Goal: Task Accomplishment & Management: Manage account settings

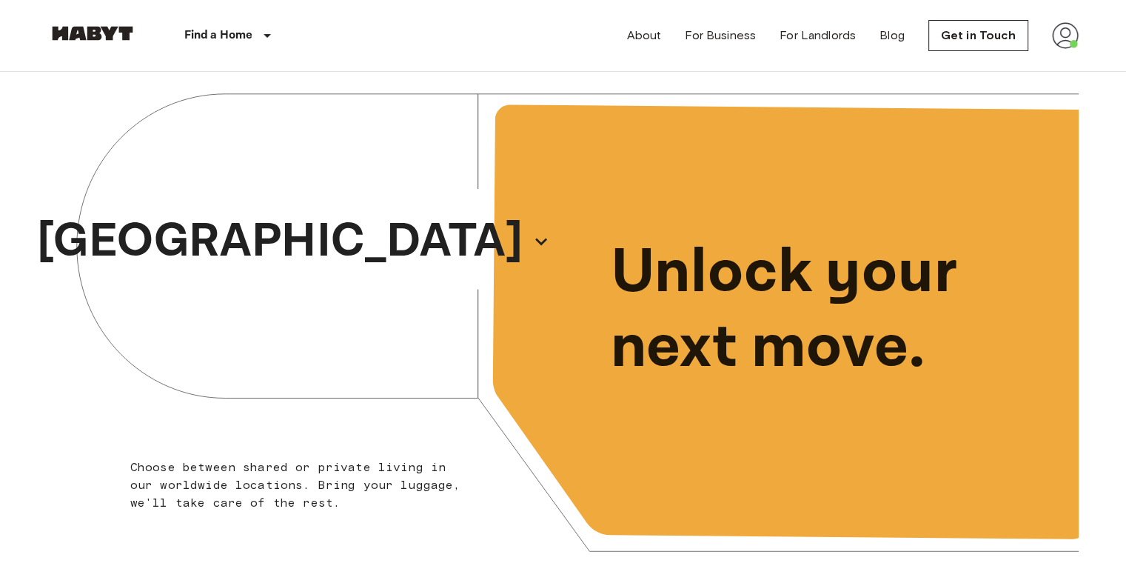
click at [1076, 41] on img at bounding box center [1065, 35] width 27 height 27
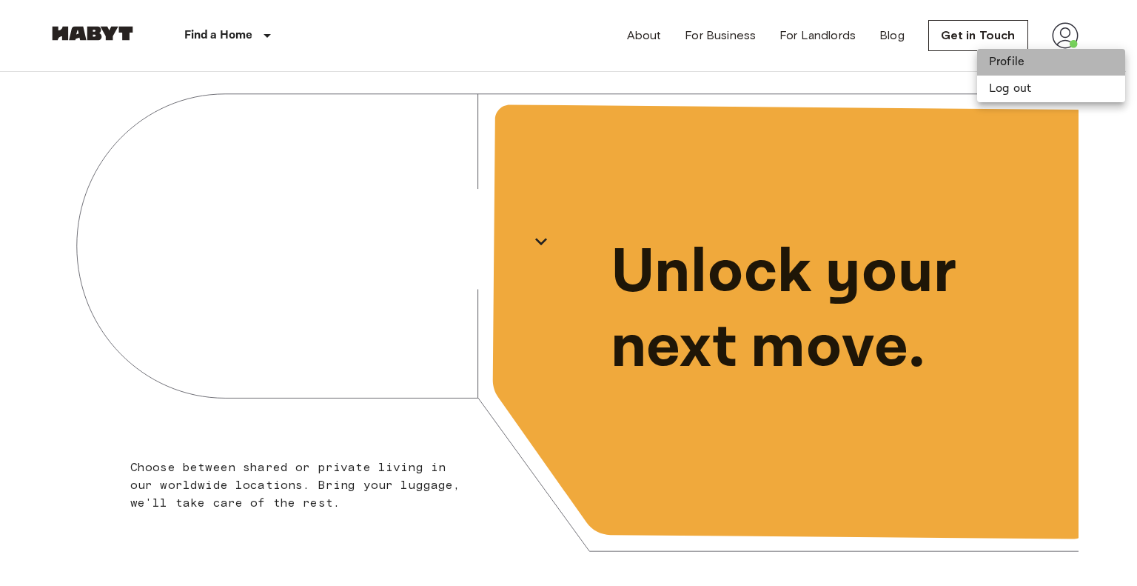
click at [1056, 68] on li "Profile" at bounding box center [1051, 62] width 148 height 27
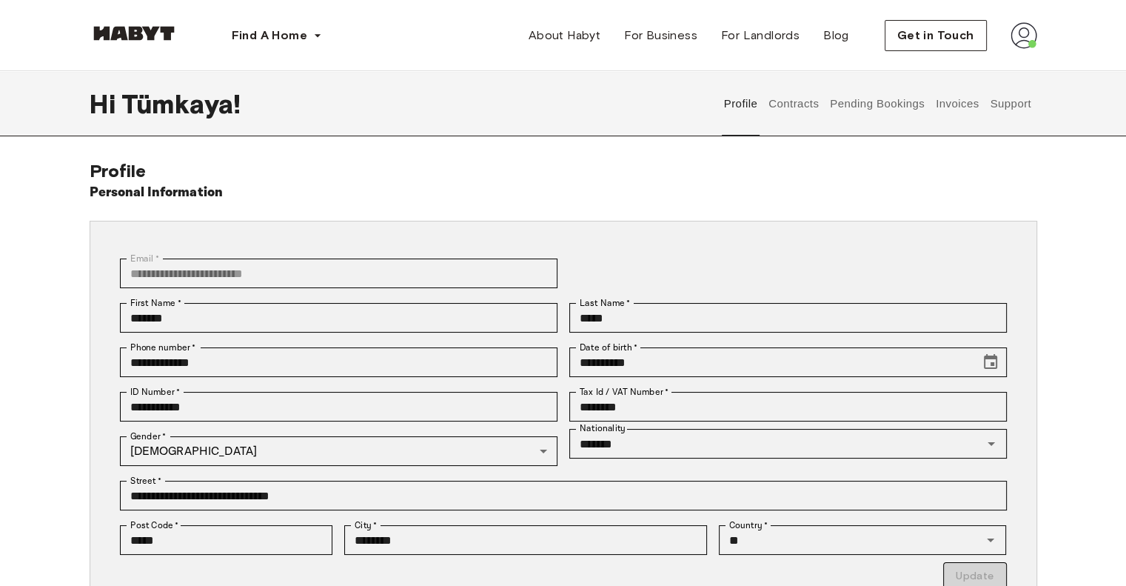
click at [945, 109] on button "Invoices" at bounding box center [957, 103] width 47 height 65
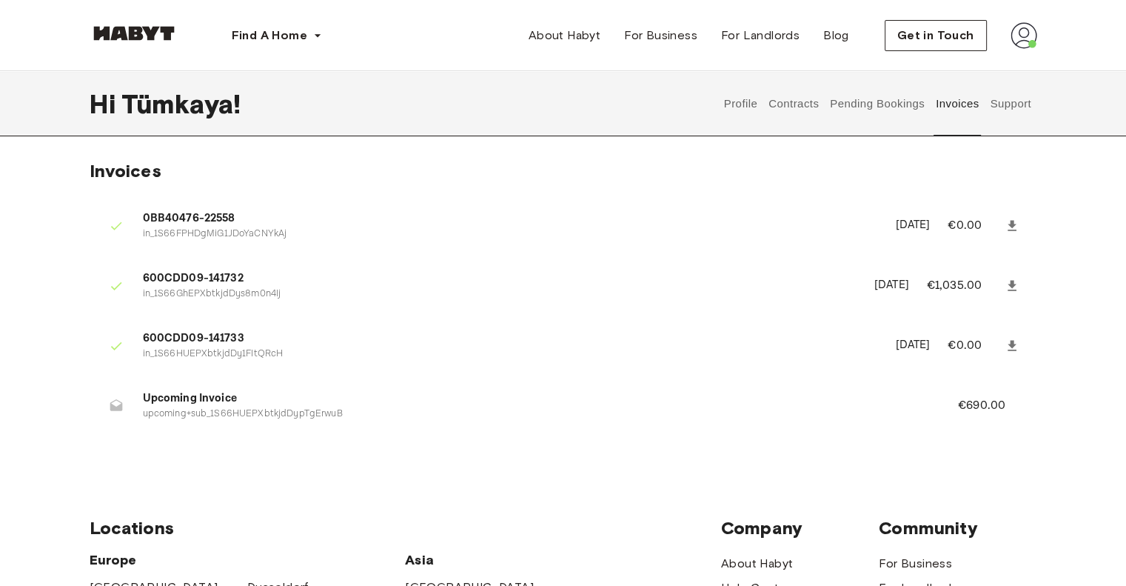
click at [788, 100] on button "Contracts" at bounding box center [794, 103] width 54 height 65
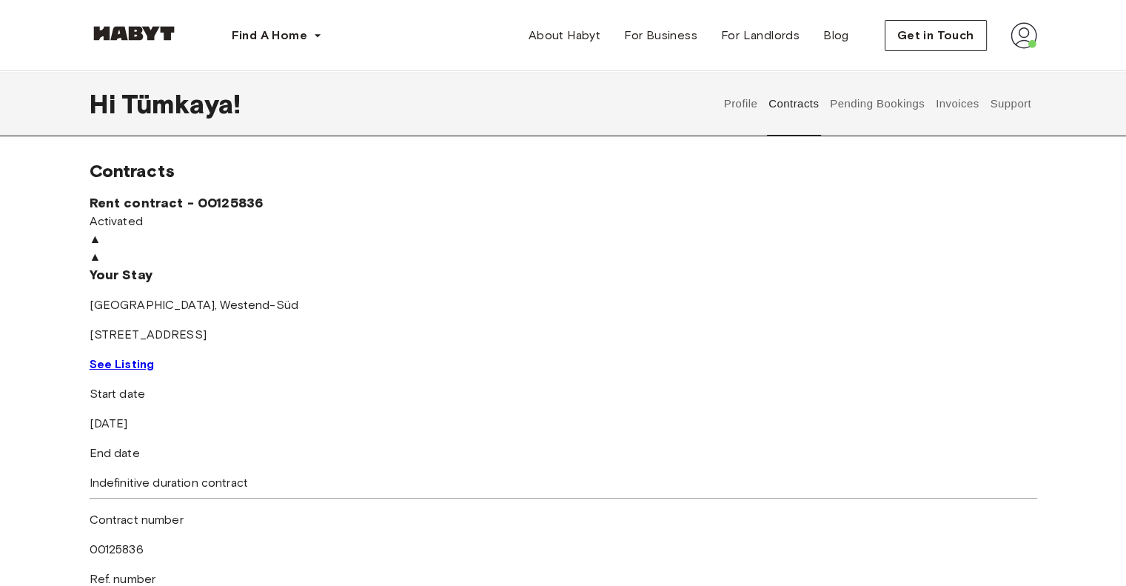
click at [341, 230] on img at bounding box center [564, 230] width 948 height 0
click at [155, 371] on link "See Listing" at bounding box center [122, 364] width 65 height 14
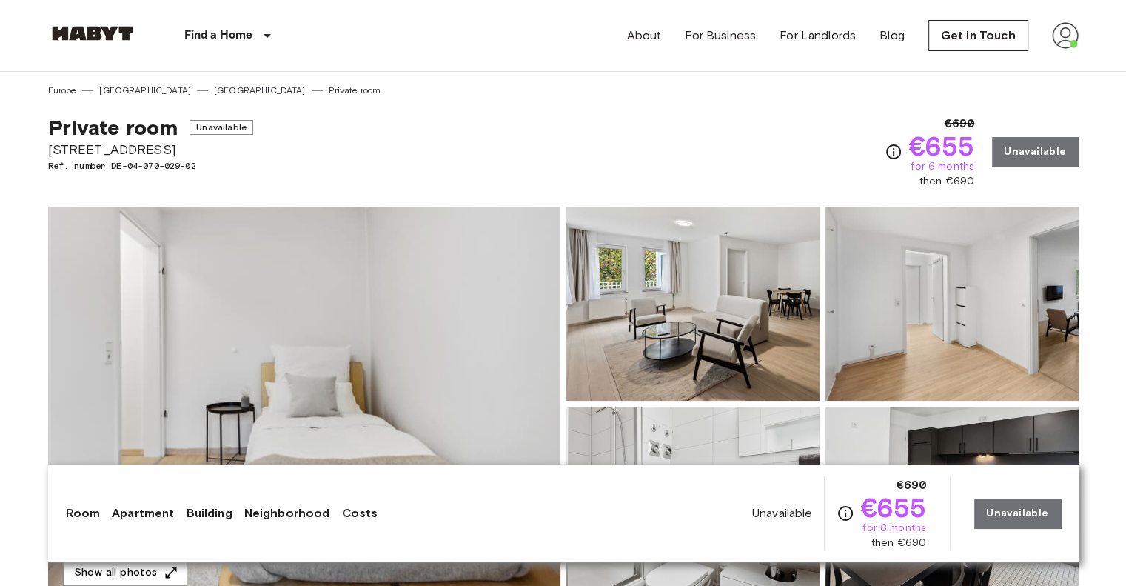
click at [422, 324] on img at bounding box center [304, 404] width 512 height 394
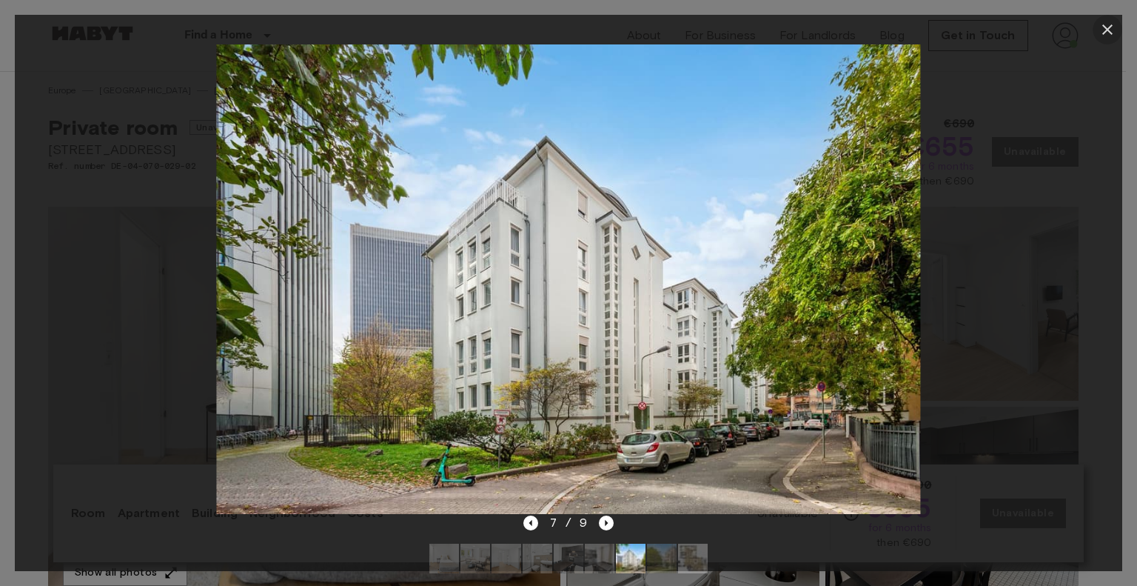
click at [1103, 26] on icon "button" at bounding box center [1107, 29] width 10 height 10
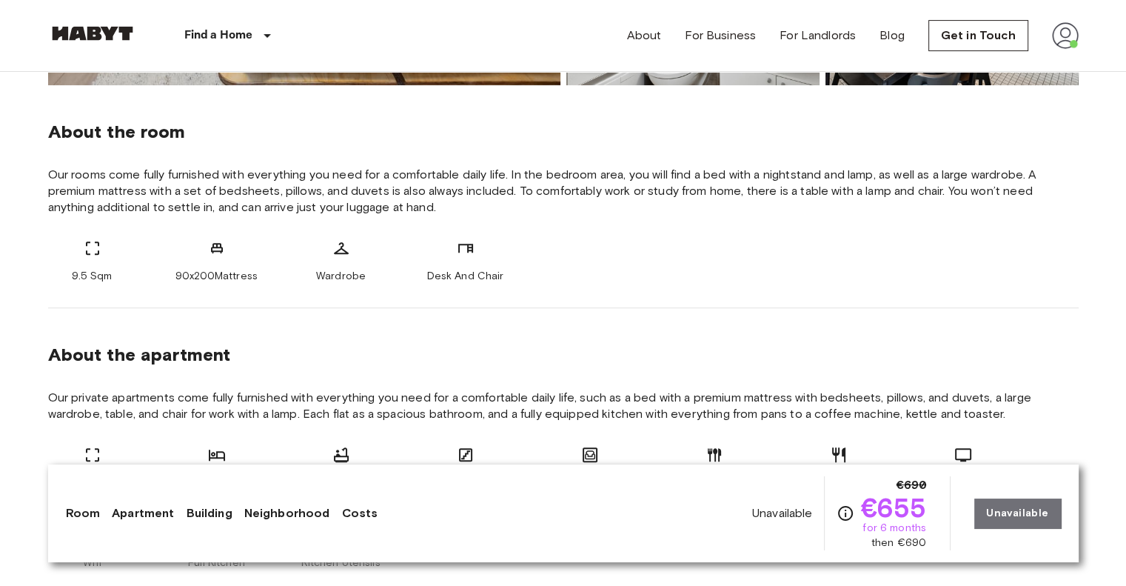
scroll to position [512, 0]
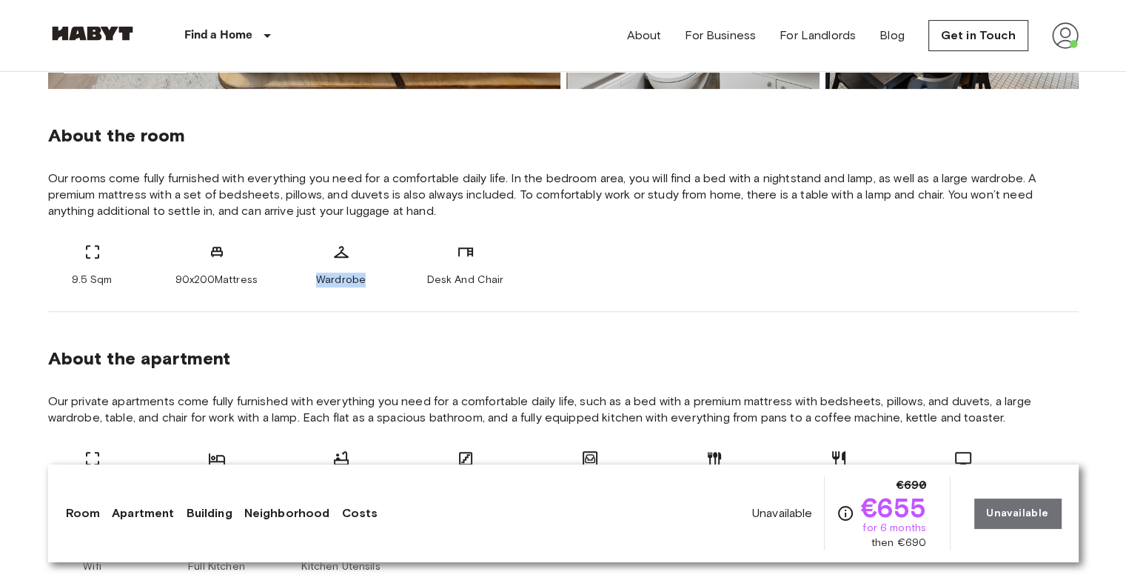
drag, startPoint x: 321, startPoint y: 280, endPoint x: 388, endPoint y: 275, distance: 67.5
click at [388, 275] on div "9.5 Sqm 90x200Mattress Wardrobe Desk And Chair" at bounding box center [563, 265] width 1031 height 44
click at [452, 278] on span "Desk And Chair" at bounding box center [464, 279] width 77 height 15
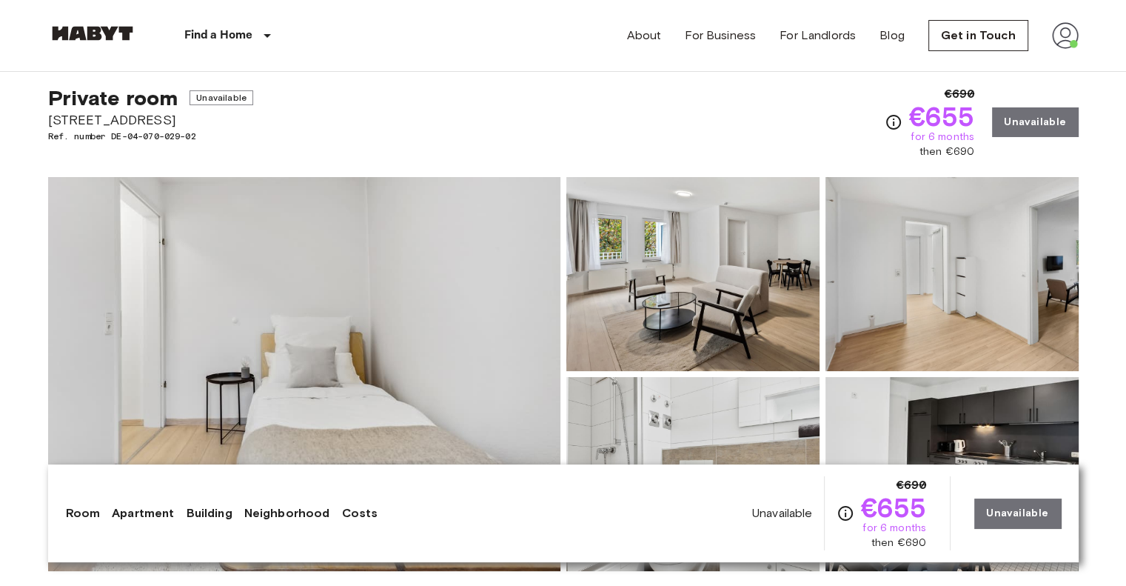
scroll to position [0, 0]
